Goal: Check status: Check status

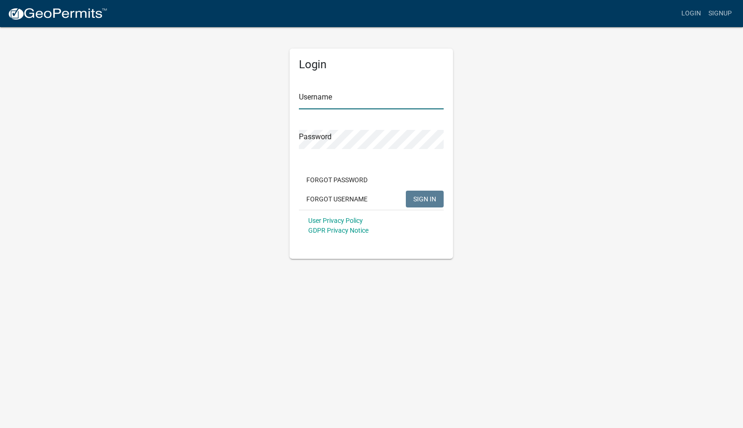
click at [327, 101] on input "Username" at bounding box center [371, 99] width 145 height 19
type input "caries"
click at [406, 191] on button "SIGN IN" at bounding box center [425, 199] width 38 height 17
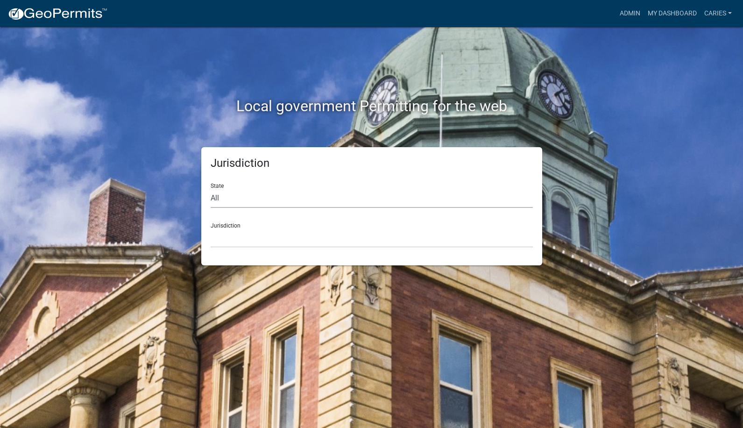
click at [300, 200] on select "All [US_STATE] [US_STATE] [US_STATE] [US_STATE] [US_STATE] [US_STATE] [US_STATE…" at bounding box center [372, 198] width 322 height 19
select select "[US_STATE]"
click at [211, 189] on select "All [US_STATE] [US_STATE] [US_STATE] [US_STATE] [US_STATE] [US_STATE] [US_STATE…" at bounding box center [372, 198] width 322 height 19
click at [258, 236] on select "[GEOGRAPHIC_DATA], [US_STATE] [GEOGRAPHIC_DATA], [US_STATE] [GEOGRAPHIC_DATA], …" at bounding box center [372, 237] width 322 height 19
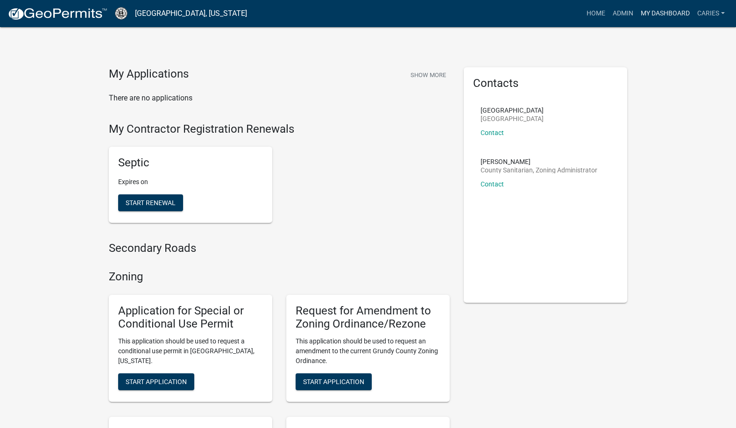
click at [665, 14] on link "My Dashboard" at bounding box center [665, 14] width 57 height 18
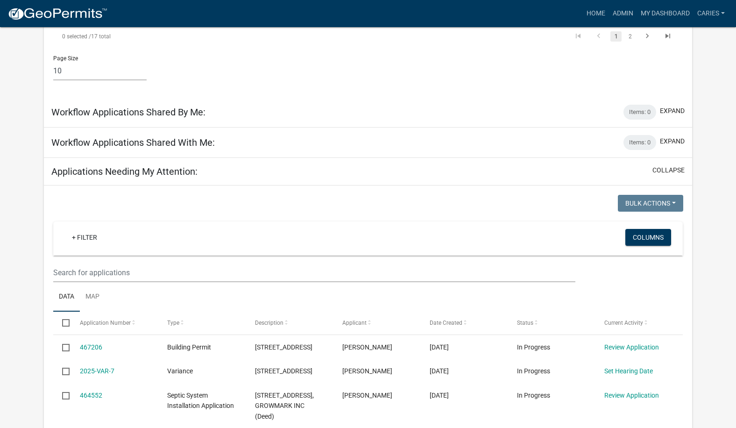
scroll to position [607, 0]
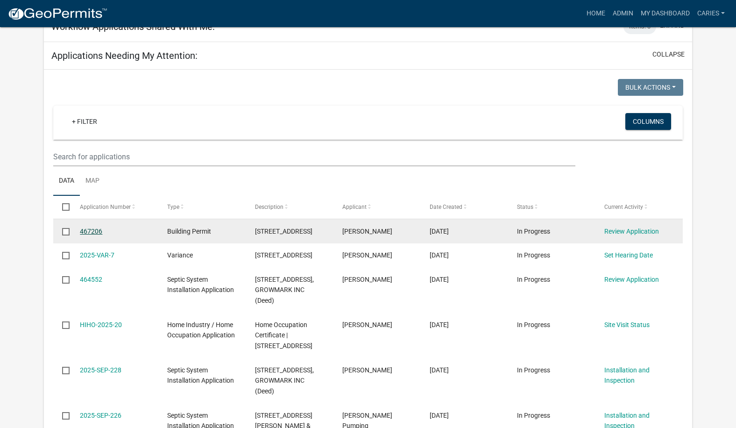
click at [93, 230] on link "467206" at bounding box center [91, 230] width 22 height 7
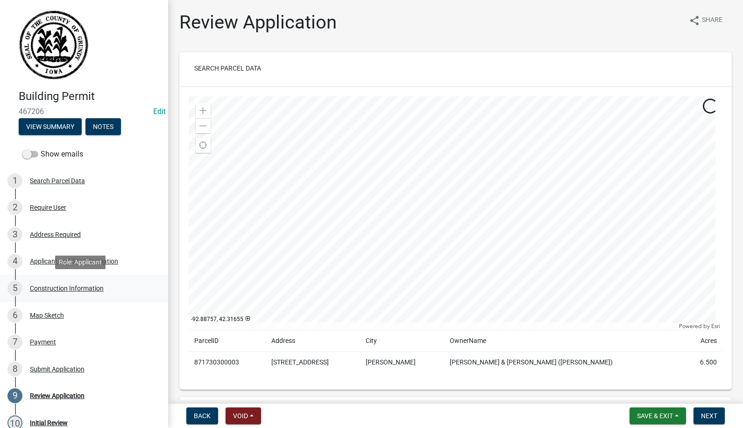
click at [78, 288] on div "Construction Information" at bounding box center [67, 288] width 74 height 7
